Goal: Check status: Check status

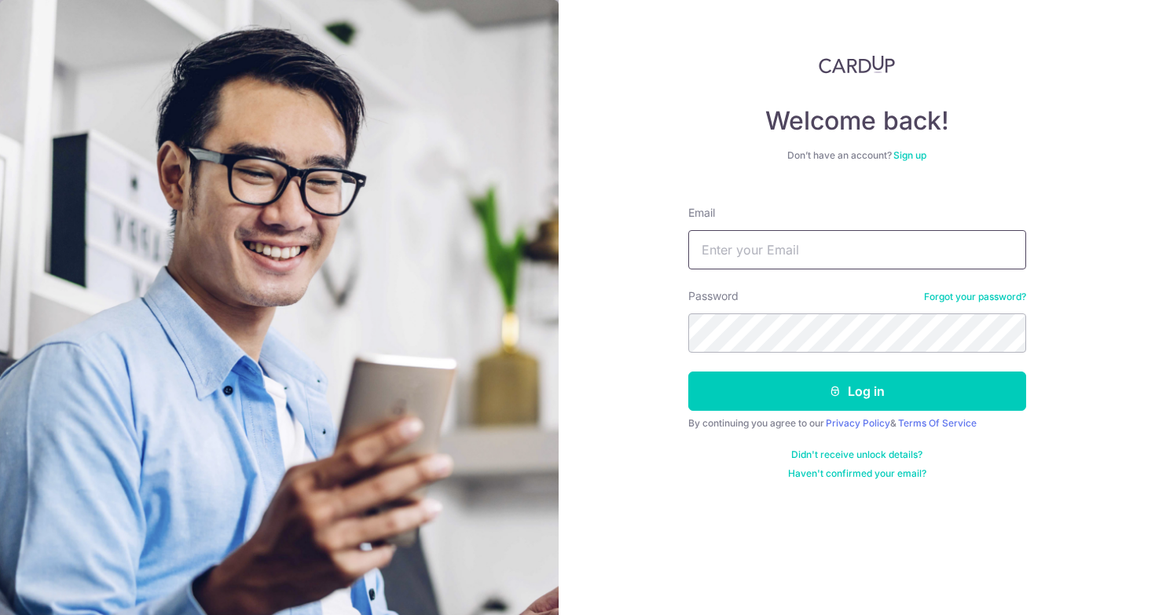
click at [755, 264] on input "Email" at bounding box center [857, 249] width 338 height 39
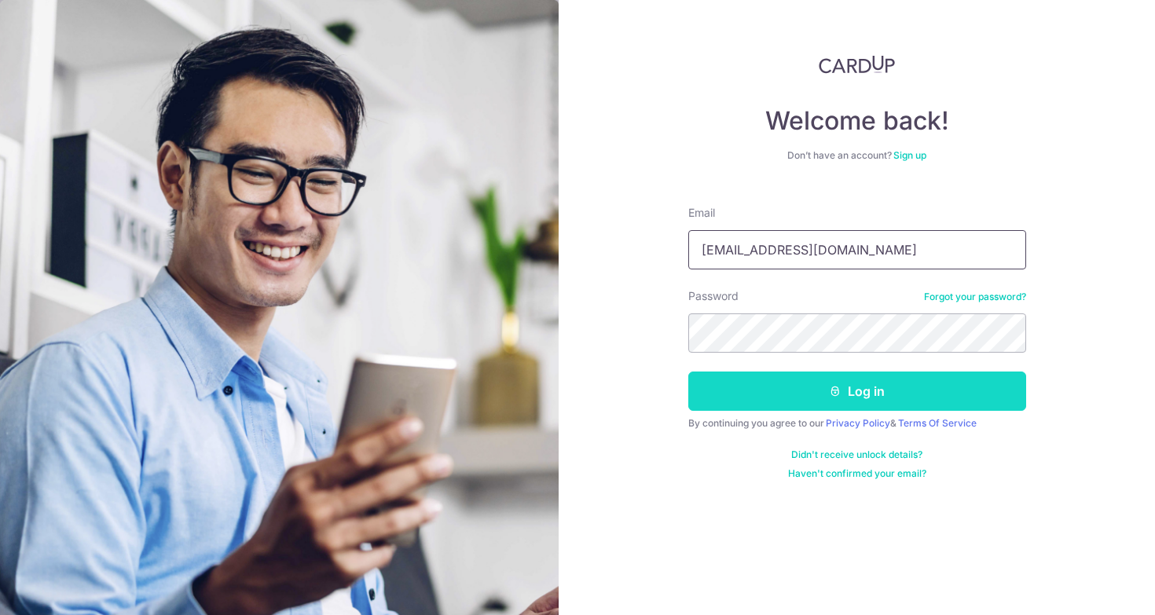
type input "[EMAIL_ADDRESS][DOMAIN_NAME]"
click at [884, 395] on button "Log in" at bounding box center [857, 391] width 338 height 39
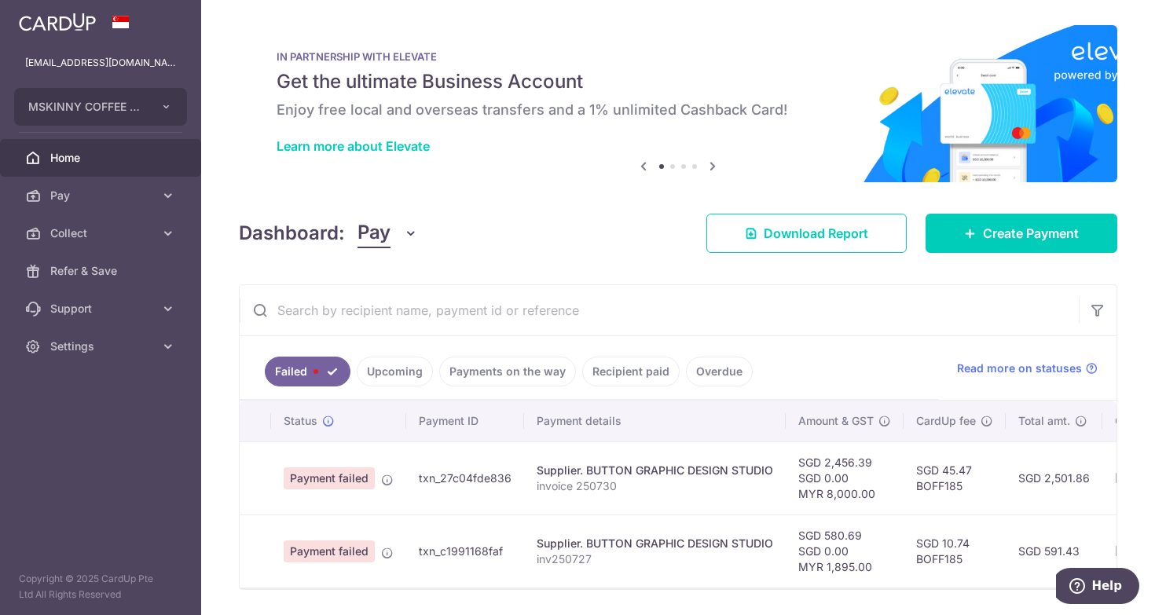
click at [399, 369] on link "Upcoming" at bounding box center [395, 372] width 76 height 30
